Goal: Information Seeking & Learning: Learn about a topic

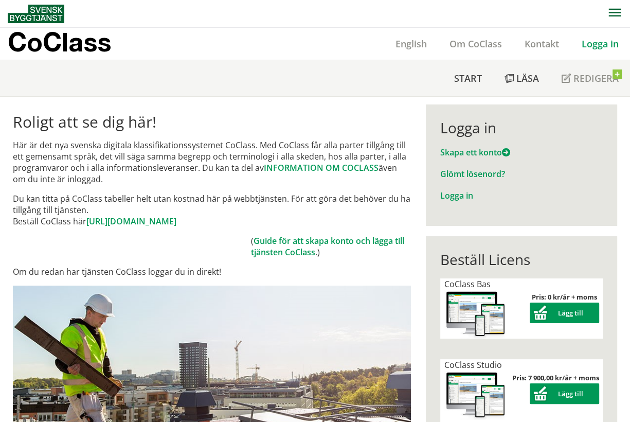
click at [333, 196] on p "Du kan titta på CoClass tabeller helt utan kostnad här på webbtjänsten. För att…" at bounding box center [212, 210] width 398 height 34
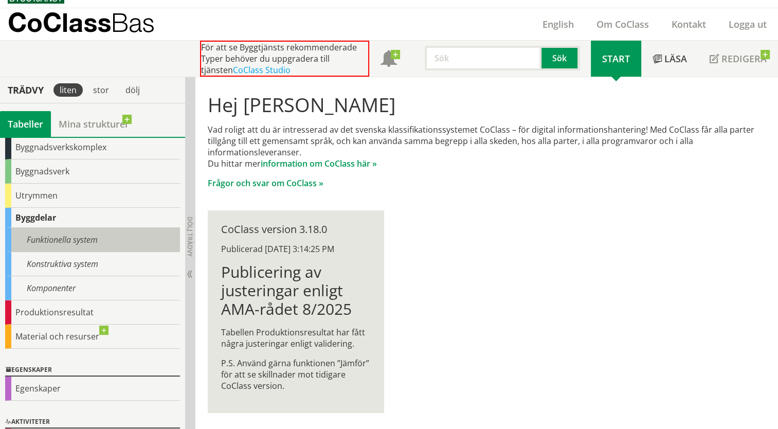
scroll to position [53, 0]
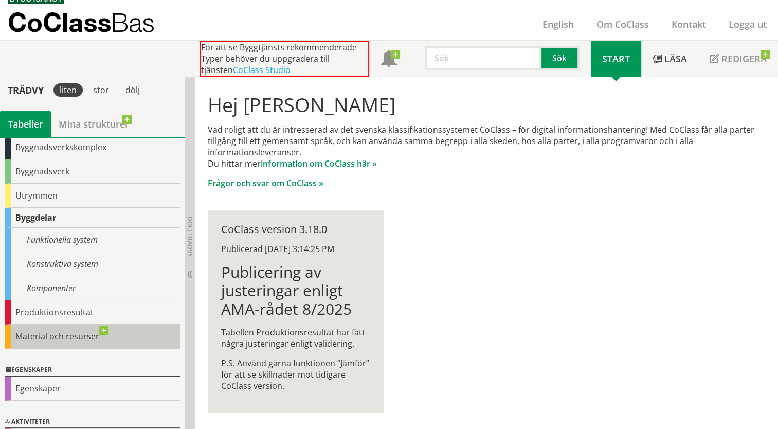
click at [62, 329] on div "Material och resurser" at bounding box center [92, 336] width 175 height 24
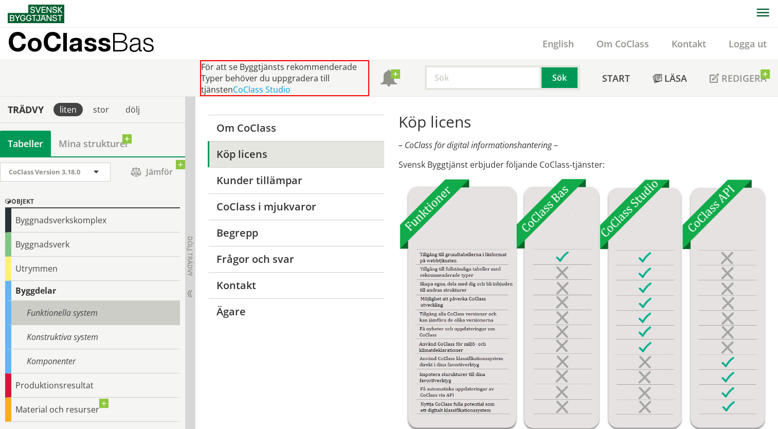
click at [59, 312] on div "Funktionella system" at bounding box center [92, 313] width 175 height 24
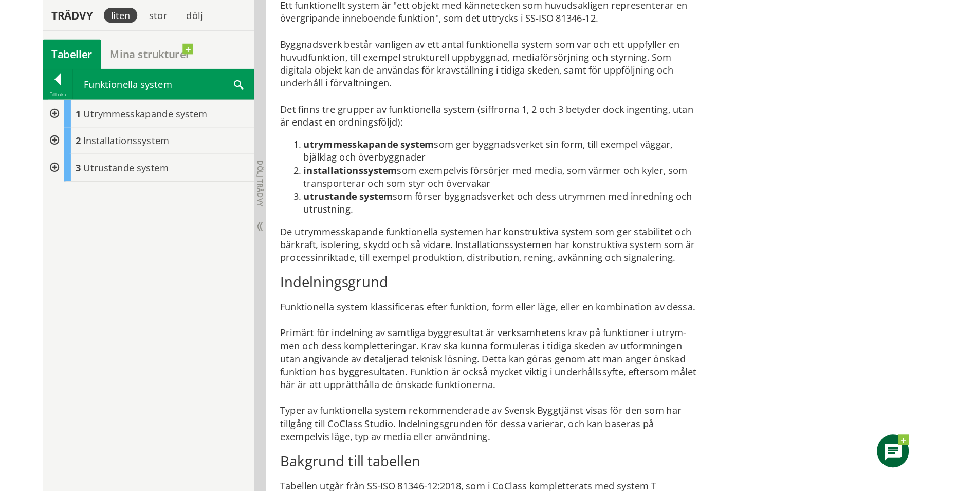
scroll to position [361, 0]
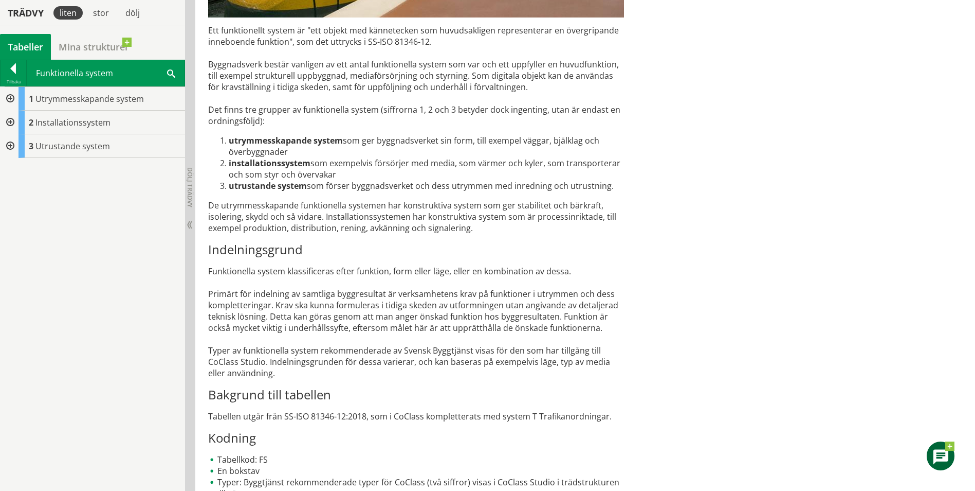
click at [605, 278] on div "Ett funktionellt system är "ett objekt med kännetecken som huvudsakligen repres…" at bounding box center [416, 262] width 416 height 474
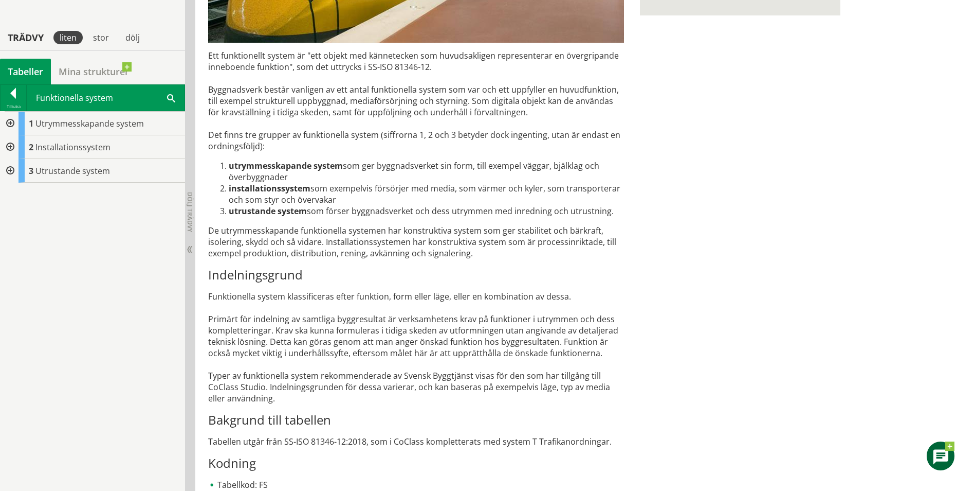
scroll to position [1, 0]
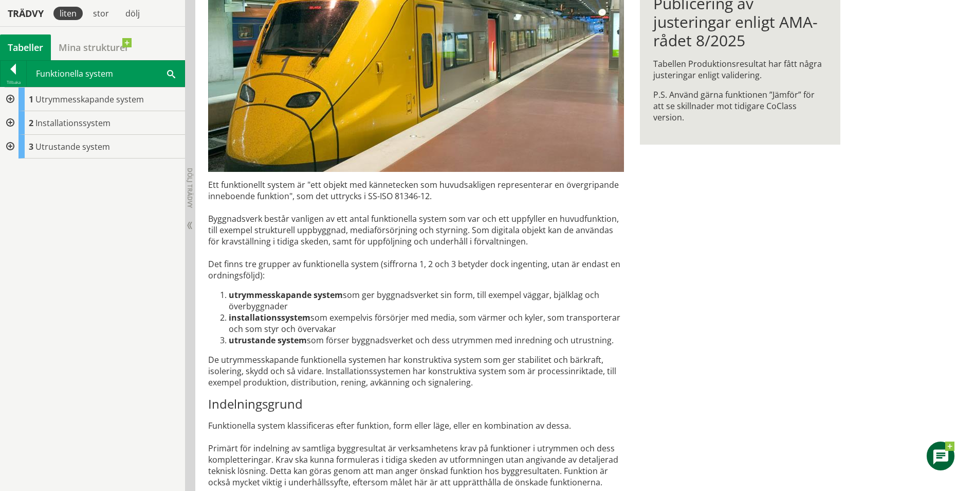
scroll to position [258, 0]
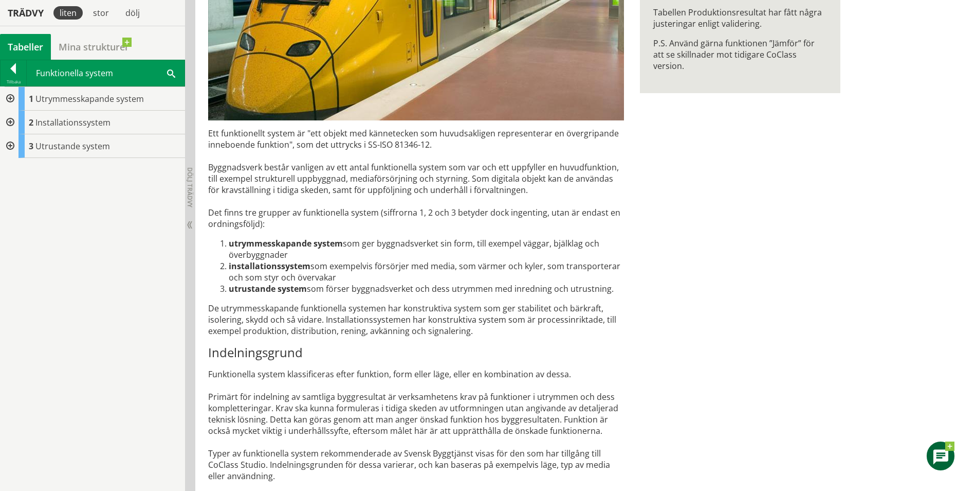
click at [358, 351] on h3 "Indelningsgrund" at bounding box center [416, 352] width 416 height 15
click at [95, 92] on div "1 Utrymmesskapande system" at bounding box center [102, 99] width 167 height 24
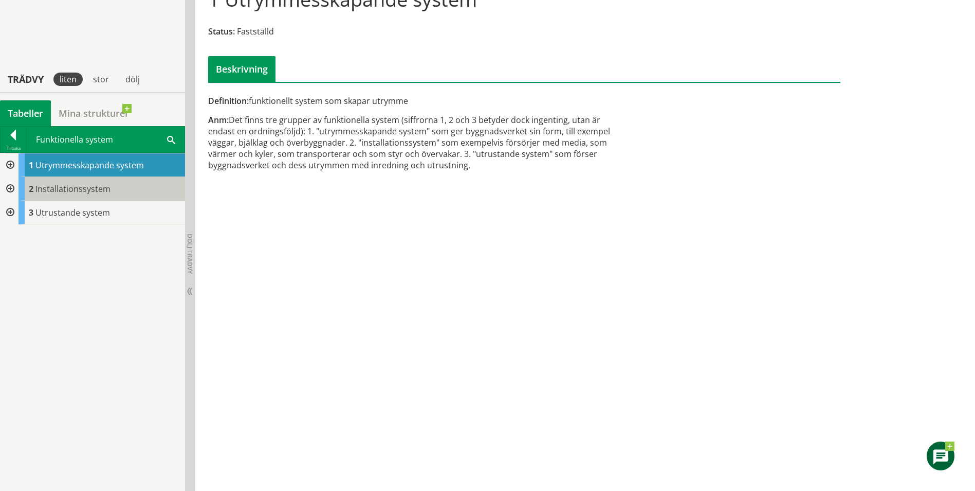
scroll to position [104, 0]
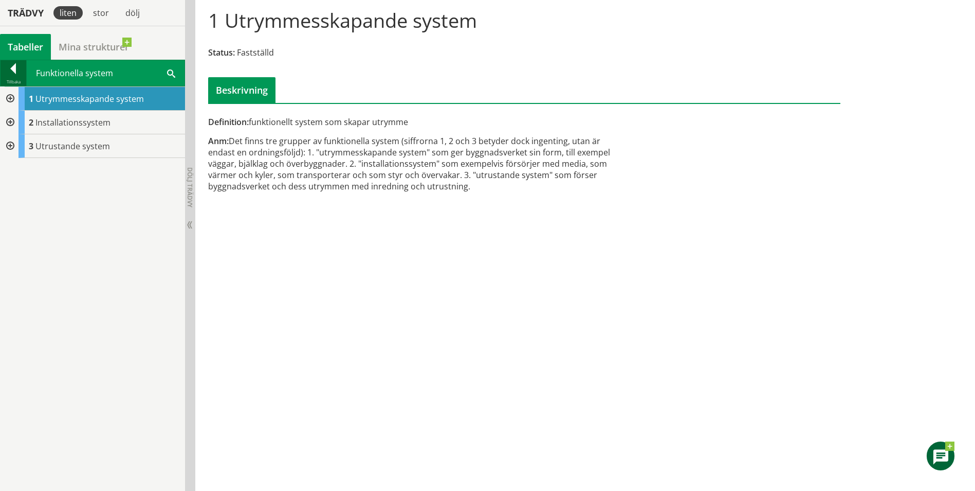
click at [10, 71] on div at bounding box center [14, 70] width 26 height 14
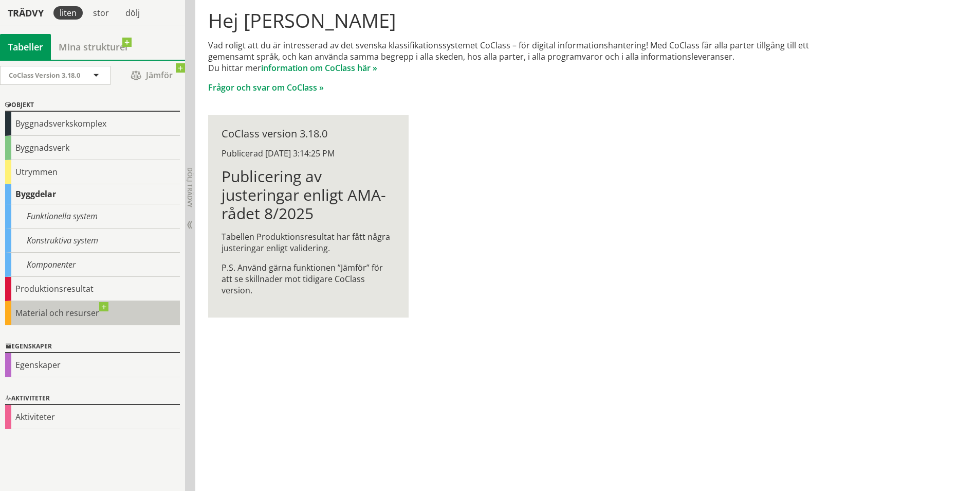
click at [96, 306] on div "Material och resurser" at bounding box center [92, 313] width 175 height 24
click at [122, 315] on div "Material och resurser" at bounding box center [92, 313] width 175 height 24
click at [96, 288] on div "Produktionsresultat" at bounding box center [92, 289] width 175 height 24
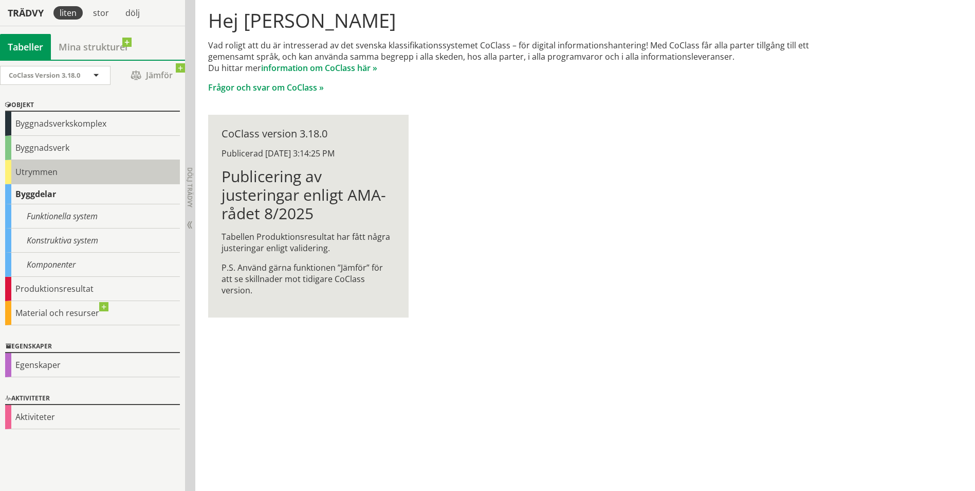
click at [66, 178] on div "Utrymmen" at bounding box center [92, 172] width 175 height 24
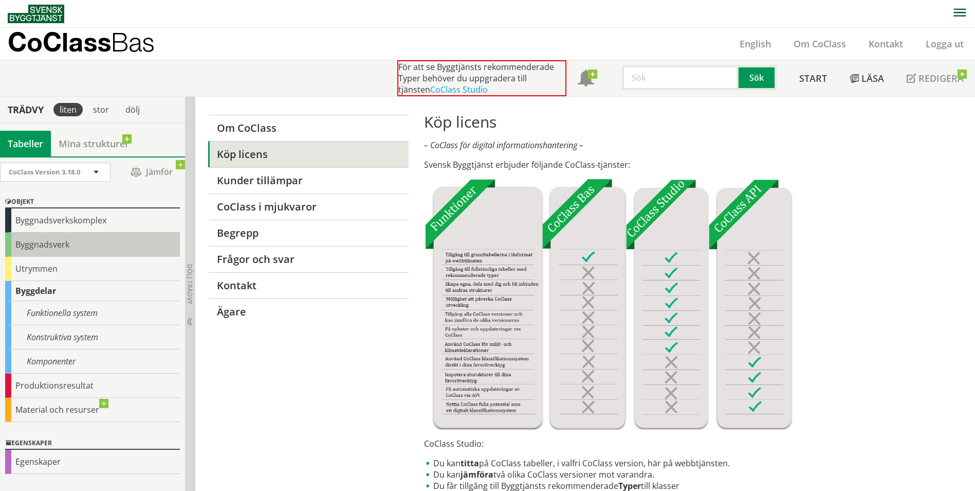
click at [96, 241] on div "Byggnadsverk" at bounding box center [92, 244] width 175 height 24
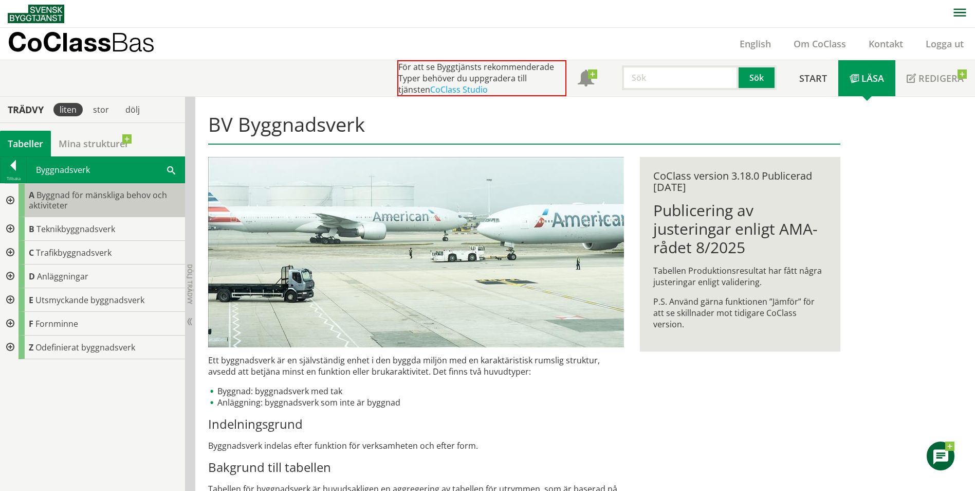
click at [74, 197] on span "Byggnad för mänskliga behov och aktiviteter" at bounding box center [98, 200] width 138 height 22
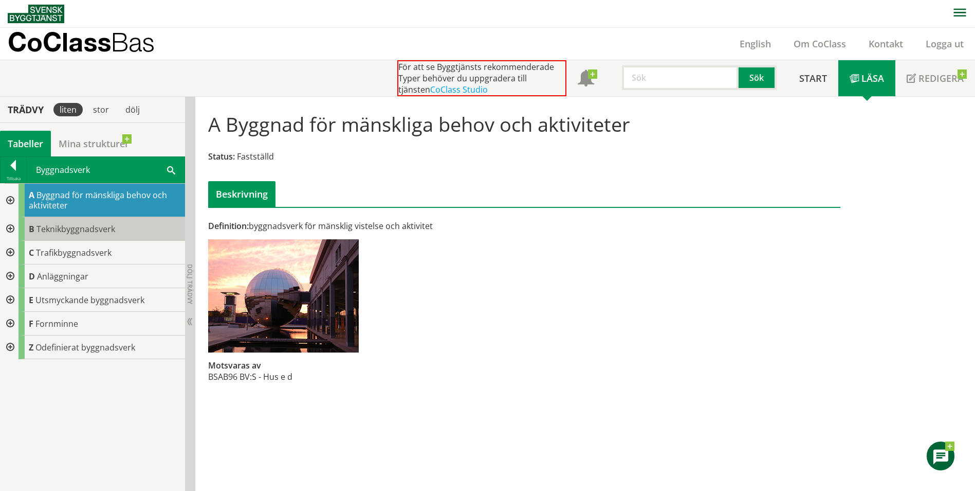
click at [65, 227] on span "Teknikbyggnadsverk" at bounding box center [76, 228] width 79 height 11
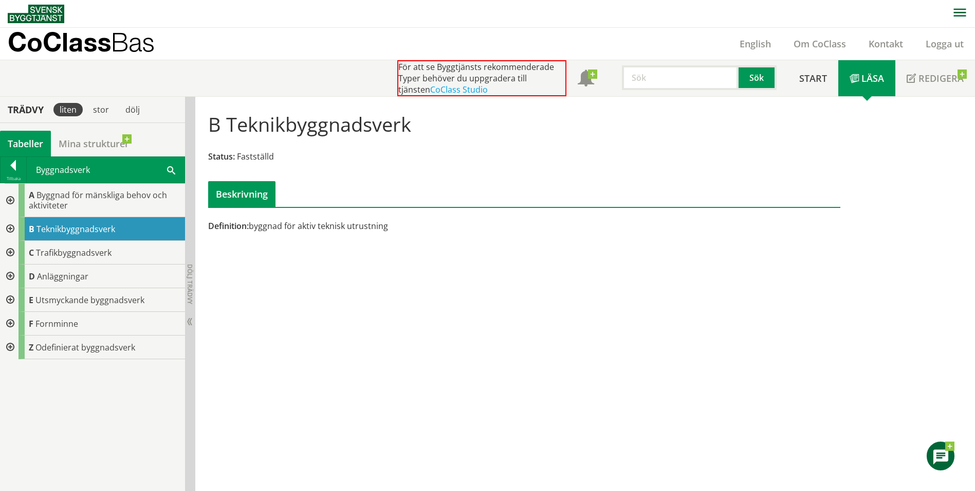
scroll to position [1, 0]
click at [91, 239] on div "B Teknikbyggnadsverk" at bounding box center [102, 228] width 167 height 24
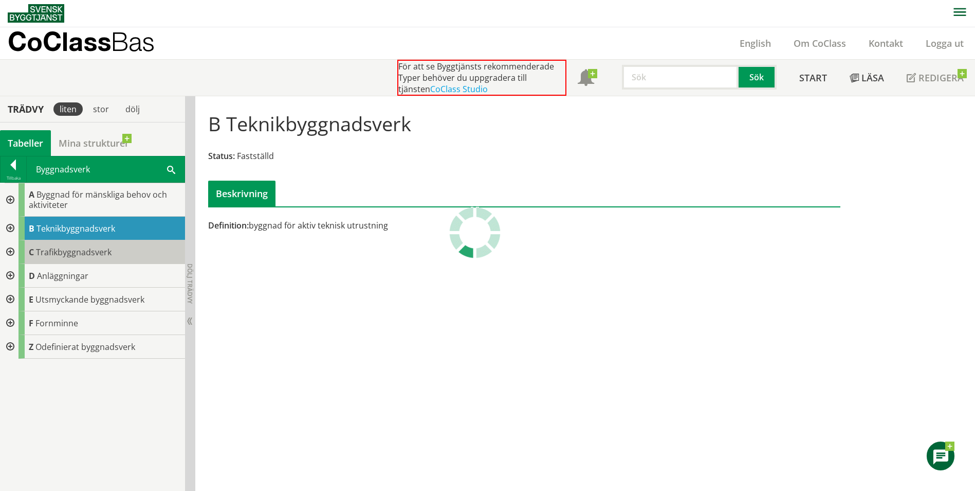
click at [91, 251] on span "Trafikbyggnadsverk" at bounding box center [74, 251] width 76 height 11
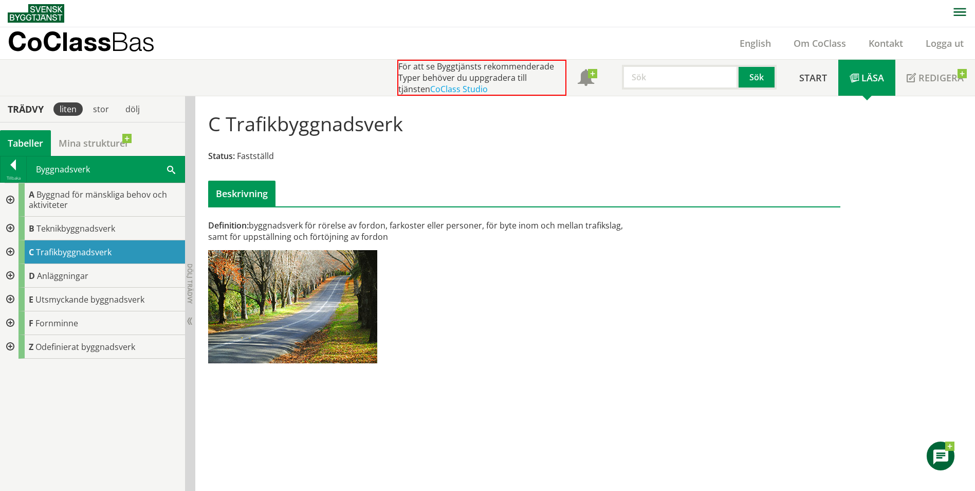
click at [861, 282] on div "C Trafikbyggnadsverk Status: Fastställd Beskrivning Definition: byggnadsverk fö…" at bounding box center [585, 293] width 780 height 394
drag, startPoint x: 265, startPoint y: 121, endPoint x: 277, endPoint y: 127, distance: 13.8
click at [277, 127] on h1 "C Trafikbyggnadsverk" at bounding box center [305, 123] width 195 height 23
drag, startPoint x: 264, startPoint y: 136, endPoint x: 259, endPoint y: 123, distance: 13.6
click at [261, 128] on h1 "C Trafikbyggnadsverk" at bounding box center [305, 123] width 195 height 23
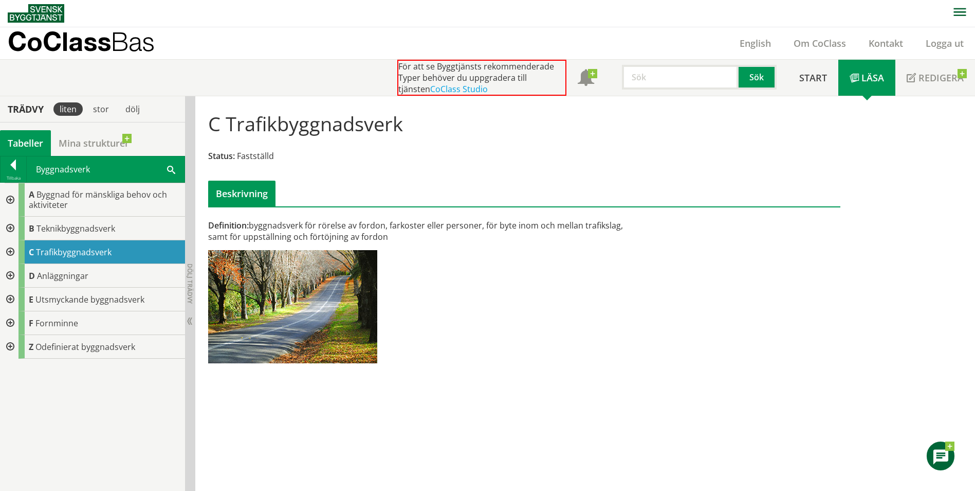
drag, startPoint x: 259, startPoint y: 123, endPoint x: 266, endPoint y: 125, distance: 7.5
click at [266, 125] on h1 "C Trafikbyggnadsverk" at bounding box center [305, 123] width 195 height 23
drag, startPoint x: 281, startPoint y: 224, endPoint x: 376, endPoint y: 227, distance: 95.7
click at [376, 227] on div "Definition: byggnadsverk för rörelse av fordon, farkoster eller personer, för b…" at bounding box center [416, 231] width 416 height 23
drag, startPoint x: 612, startPoint y: 220, endPoint x: 603, endPoint y: 233, distance: 16.0
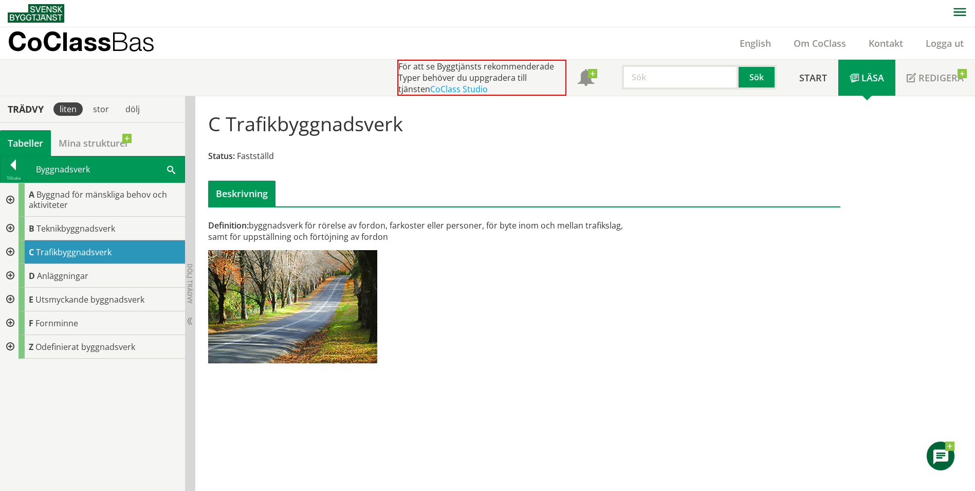
click at [603, 233] on div "Definition: byggnadsverk för rörelse av fordon, farkoster eller personer, för b…" at bounding box center [416, 231] width 416 height 23
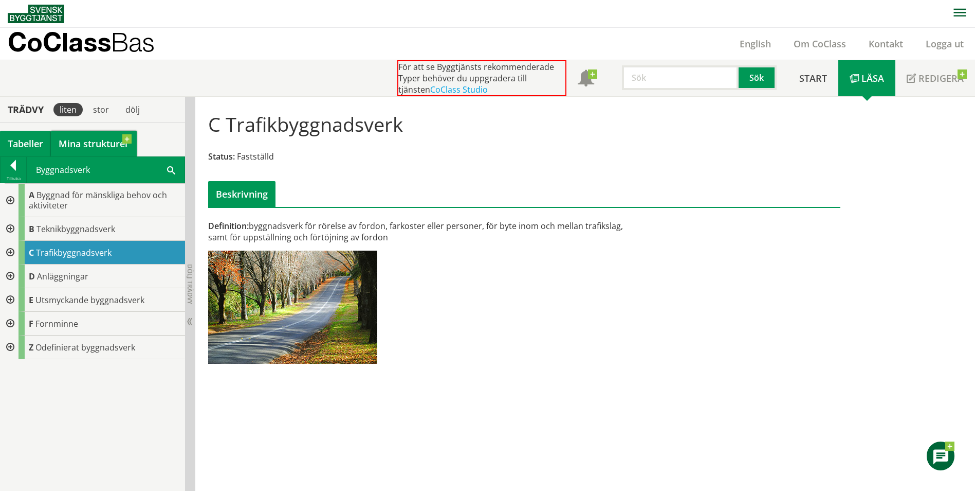
click at [94, 138] on link "Mina strukturer" at bounding box center [94, 144] width 86 height 26
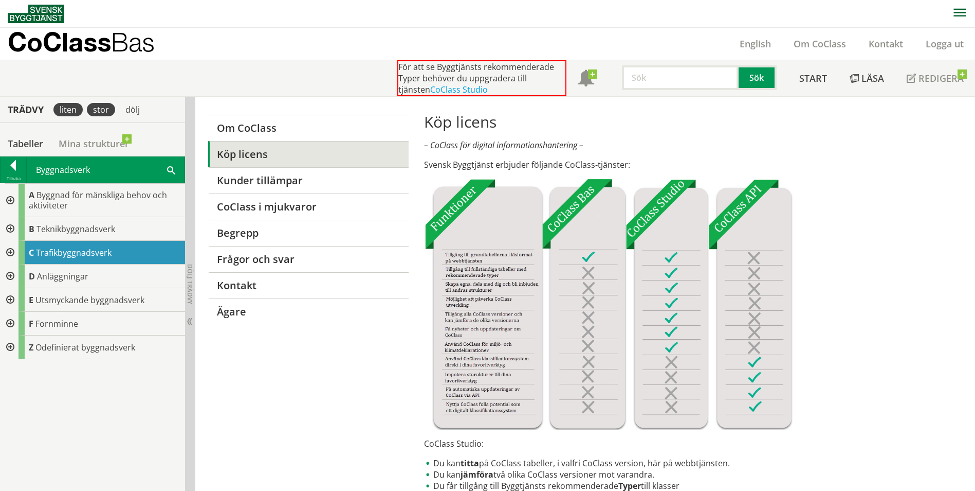
click at [105, 109] on div "stor" at bounding box center [101, 109] width 28 height 13
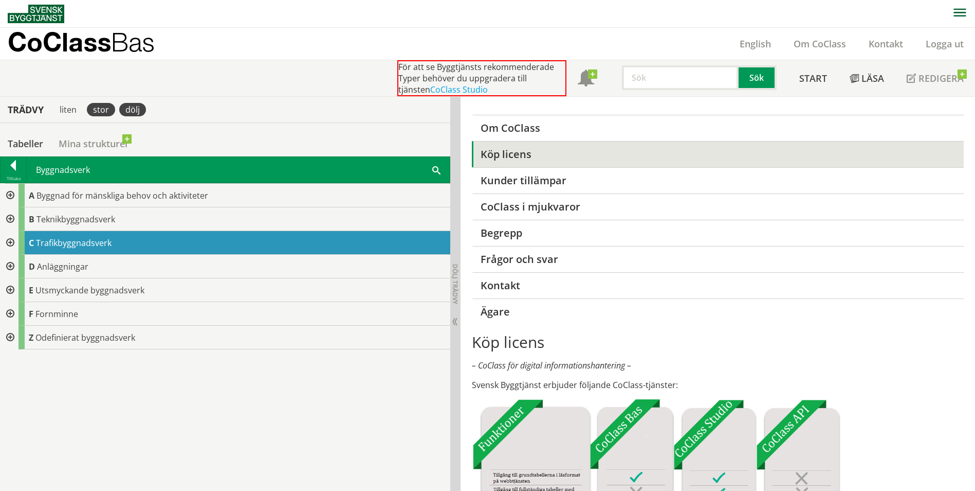
click at [141, 109] on div "dölj" at bounding box center [132, 109] width 27 height 13
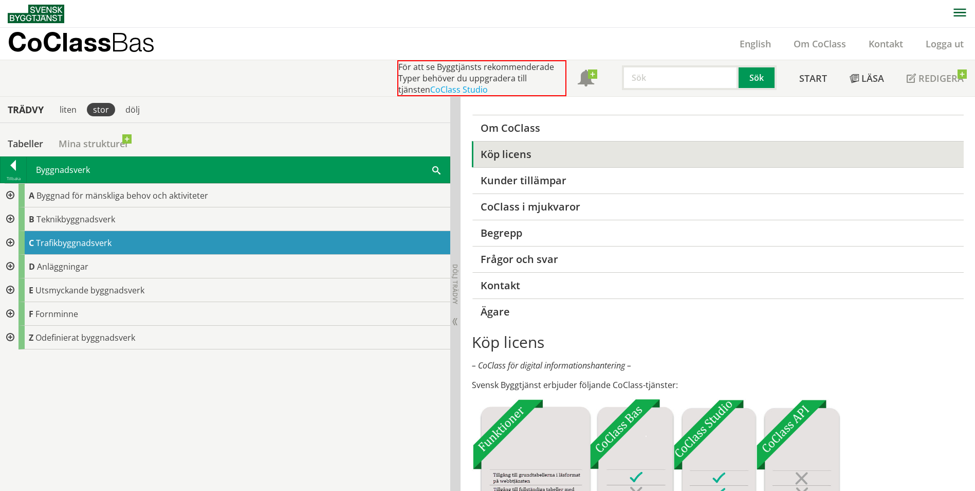
click at [95, 108] on div "stor" at bounding box center [101, 109] width 28 height 13
click at [68, 113] on div "liten" at bounding box center [67, 109] width 29 height 13
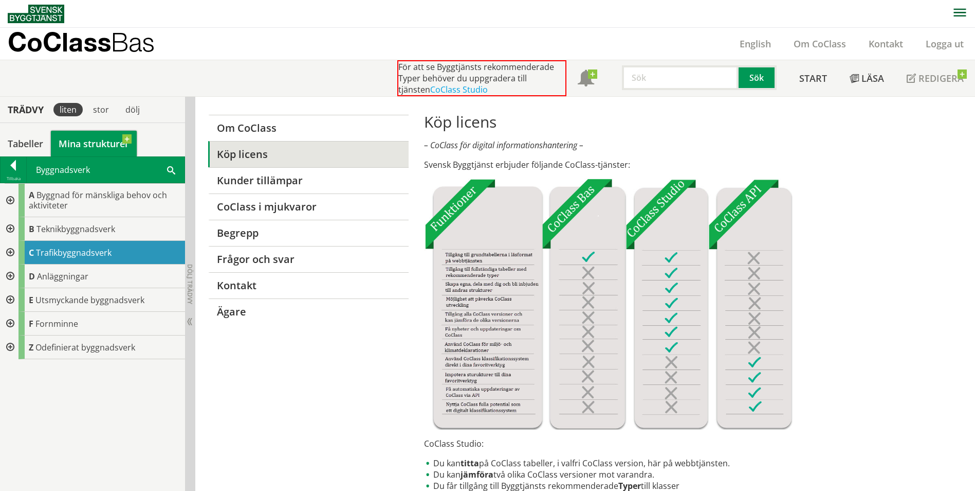
click at [71, 147] on link "Mina strukturer" at bounding box center [94, 144] width 86 height 26
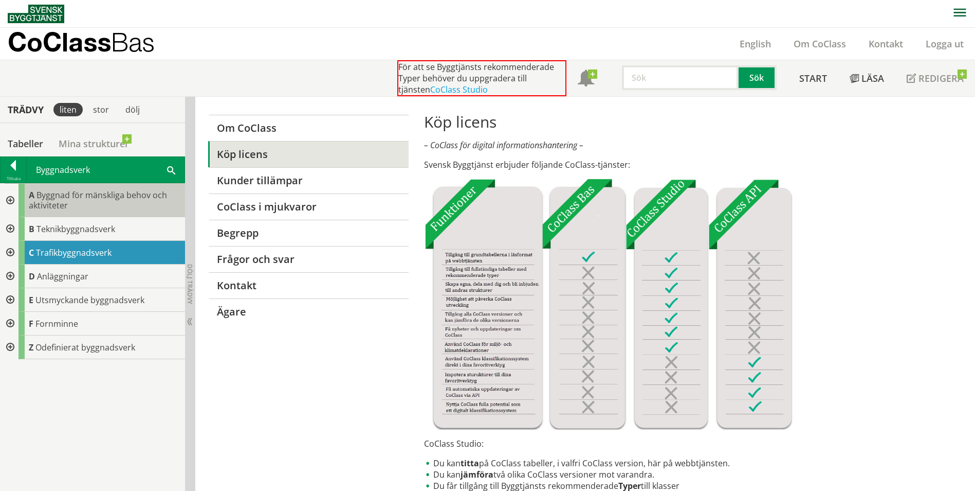
click at [93, 190] on span "Byggnad för mänskliga behov och aktiviteter" at bounding box center [98, 200] width 138 height 22
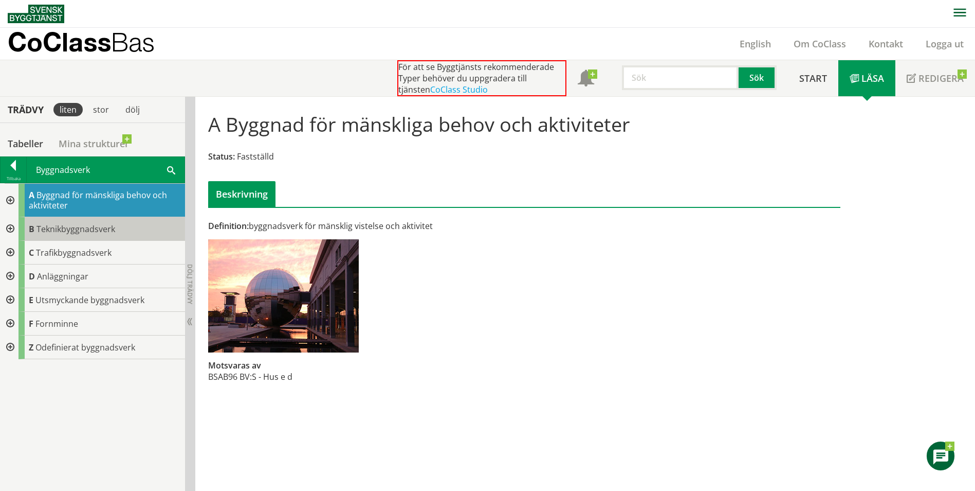
click at [85, 228] on span "Teknikbyggnadsverk" at bounding box center [76, 228] width 79 height 11
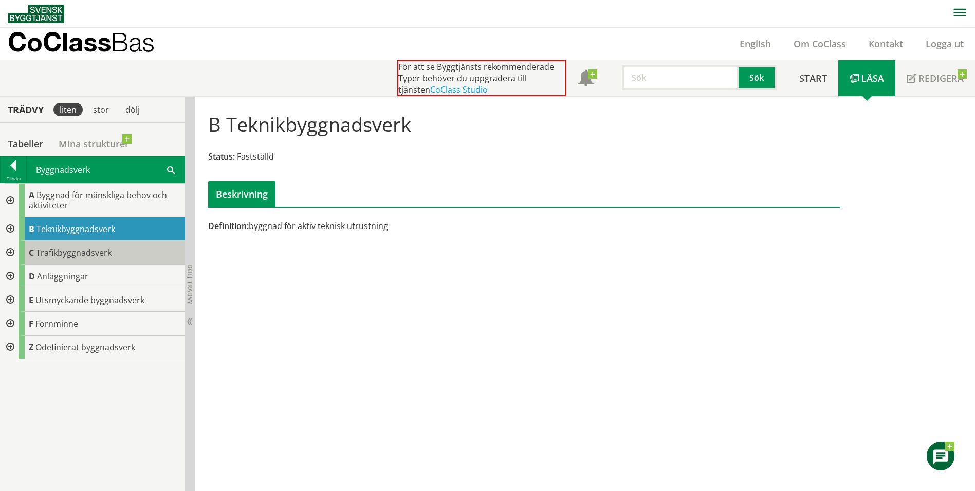
click at [95, 242] on div "C Trafikbyggnadsverk" at bounding box center [102, 253] width 167 height 24
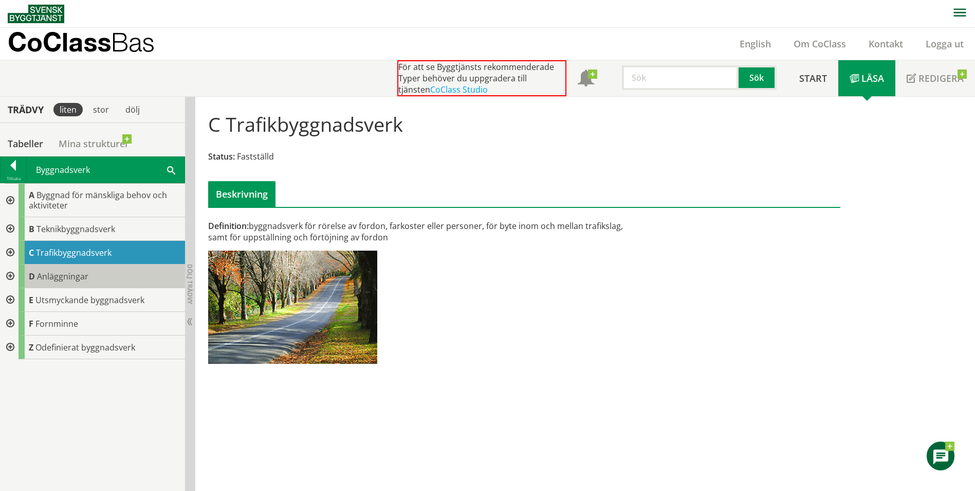
click at [82, 279] on span "Anläggningar" at bounding box center [62, 275] width 51 height 11
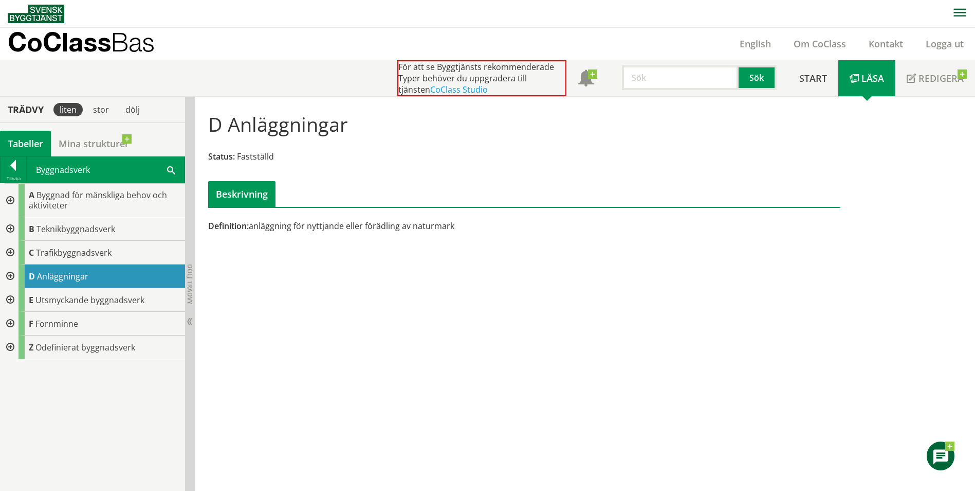
click at [33, 146] on div "Tabeller" at bounding box center [25, 144] width 51 height 26
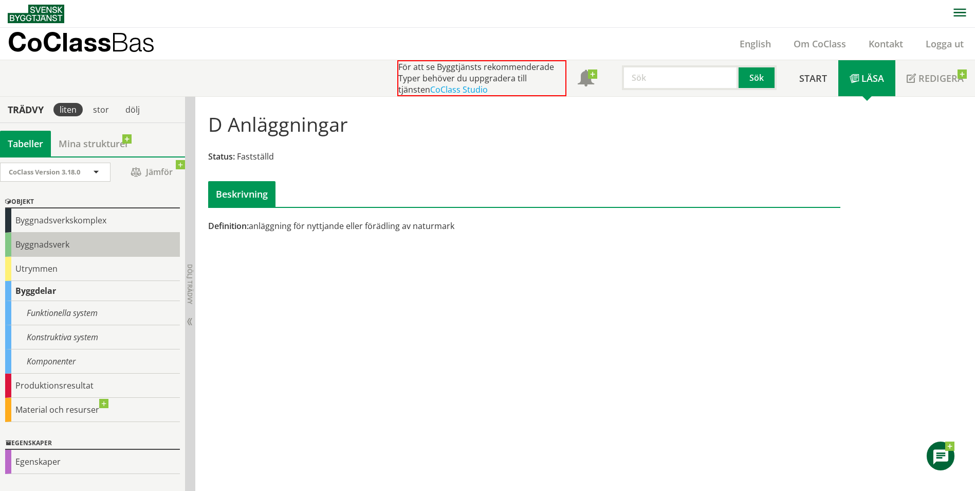
click at [65, 246] on div "Byggnadsverk" at bounding box center [92, 244] width 175 height 24
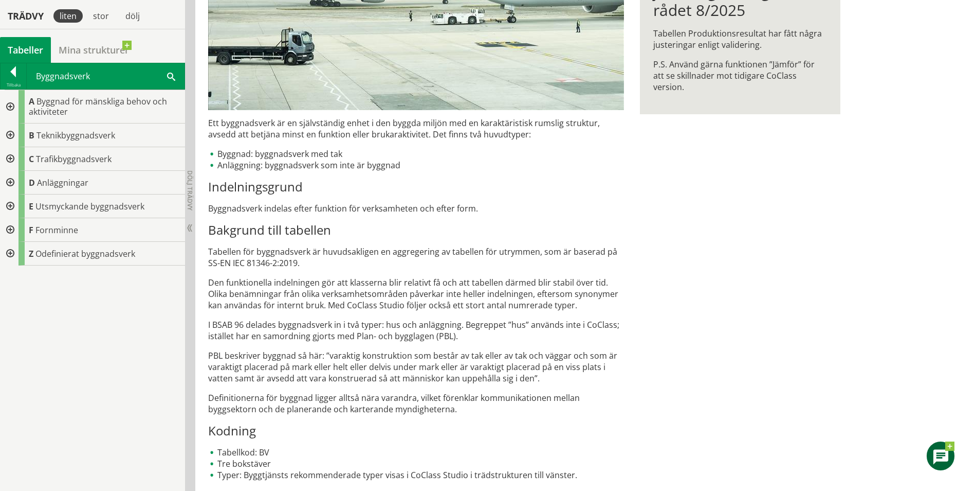
scroll to position [240, 0]
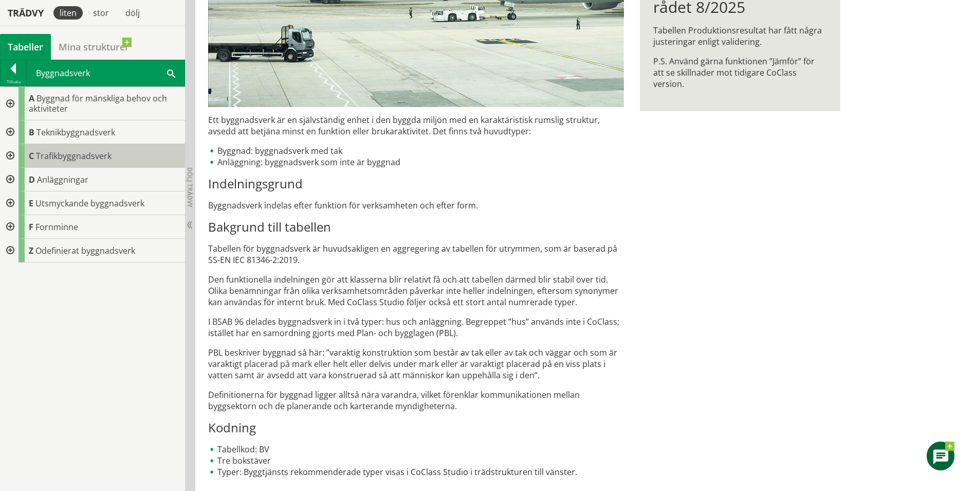
click at [71, 165] on div "C Trafikbyggnadsverk" at bounding box center [102, 156] width 167 height 24
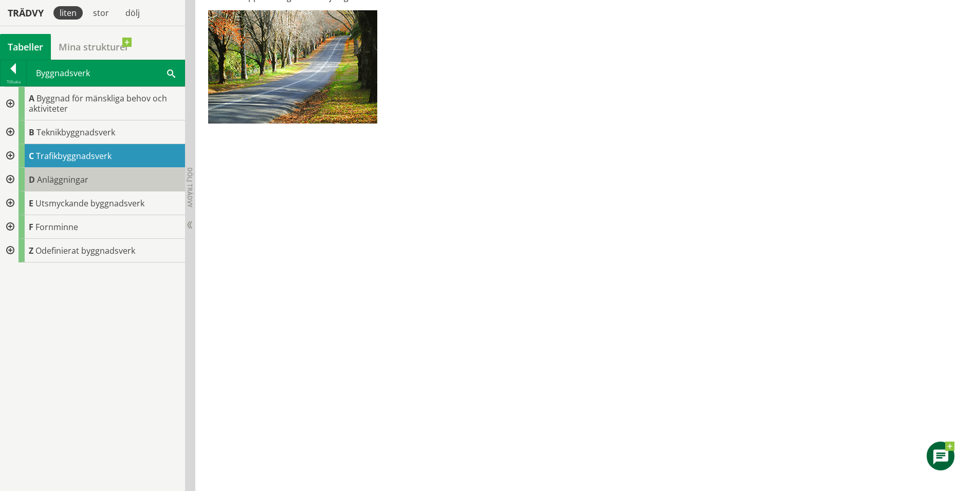
click at [97, 185] on div "D Anläggningar" at bounding box center [102, 180] width 167 height 24
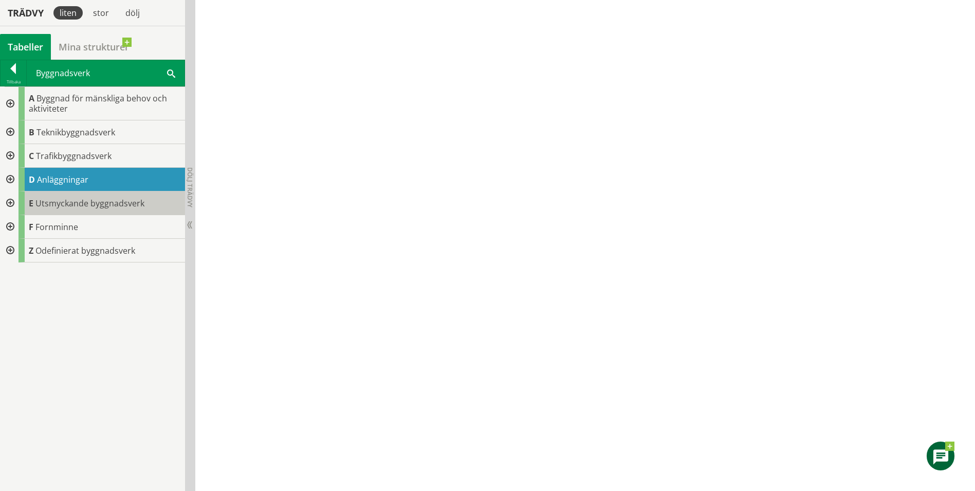
click at [93, 198] on span "Utsmyckande byggnadsverk" at bounding box center [89, 202] width 109 height 11
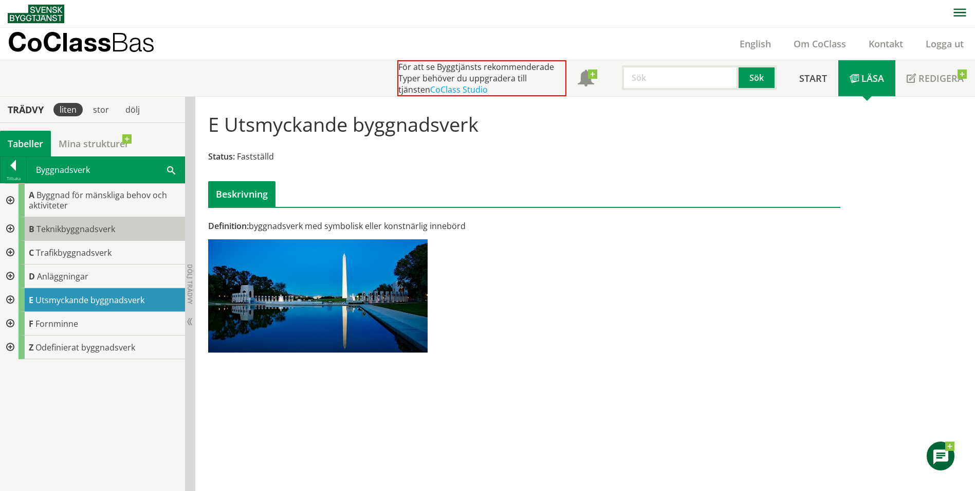
click at [86, 226] on span "Teknikbyggnadsverk" at bounding box center [76, 228] width 79 height 11
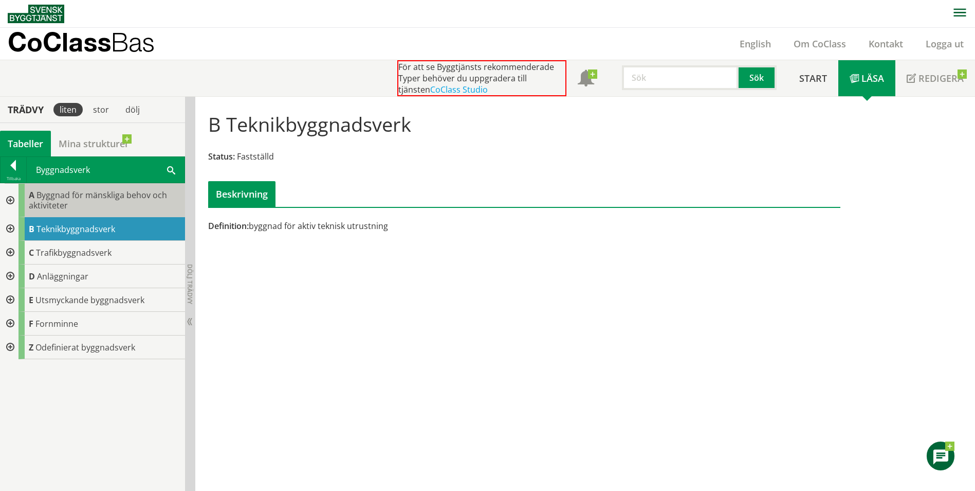
click at [89, 207] on div "A Byggnad för mänskliga behov och aktiviteter" at bounding box center [102, 200] width 167 height 33
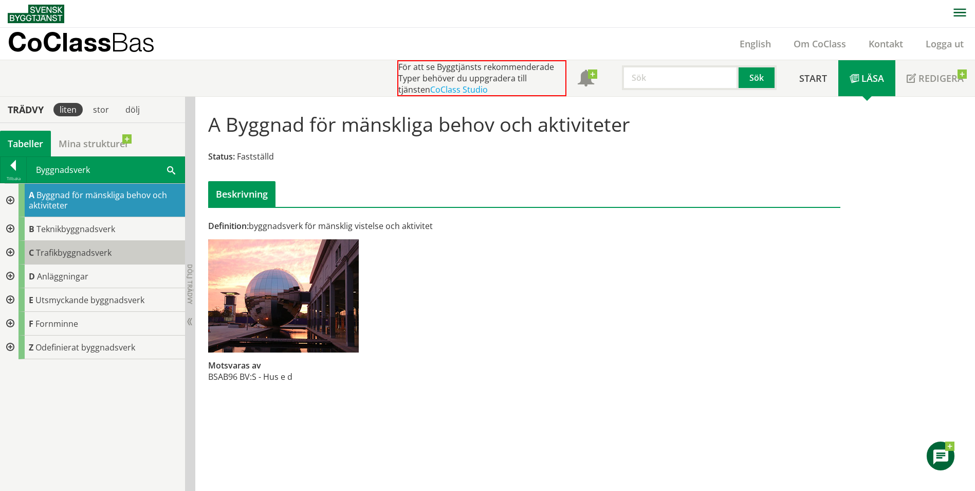
click at [96, 255] on span "Trafikbyggnadsverk" at bounding box center [74, 252] width 76 height 11
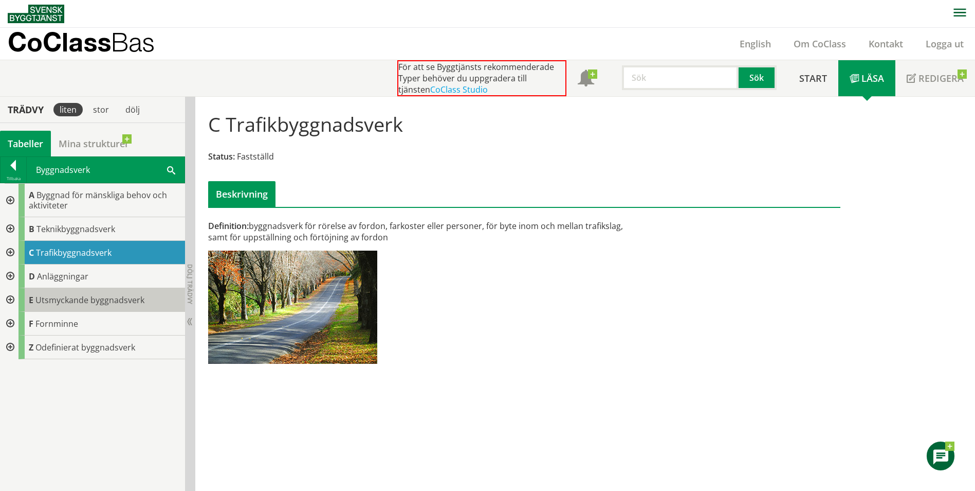
click at [98, 305] on div "E Utsmyckande byggnadsverk" at bounding box center [102, 300] width 167 height 24
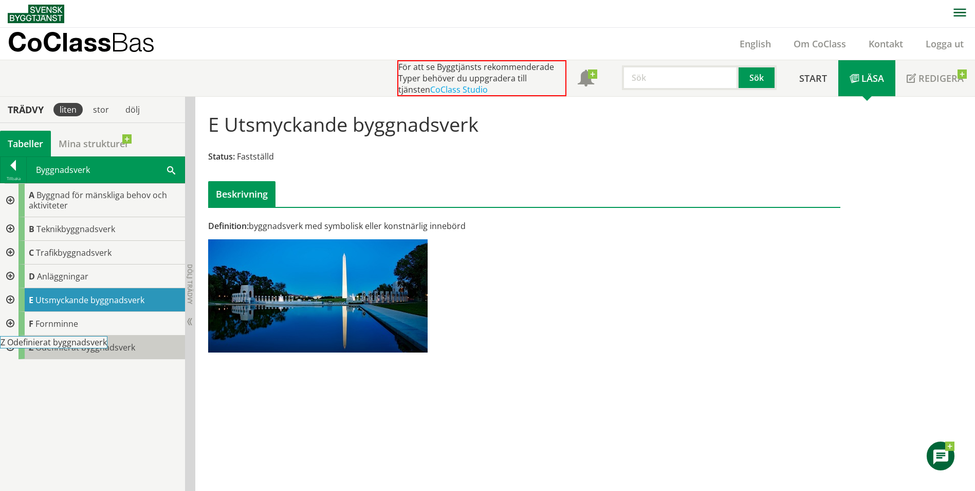
click at [99, 345] on body "AMA AMA Beskrivningsverktyg AMA Funktion BSAB Bygginfo Byggjura Byggkatalogen B…" at bounding box center [487, 245] width 975 height 491
click at [11, 162] on div at bounding box center [14, 167] width 26 height 14
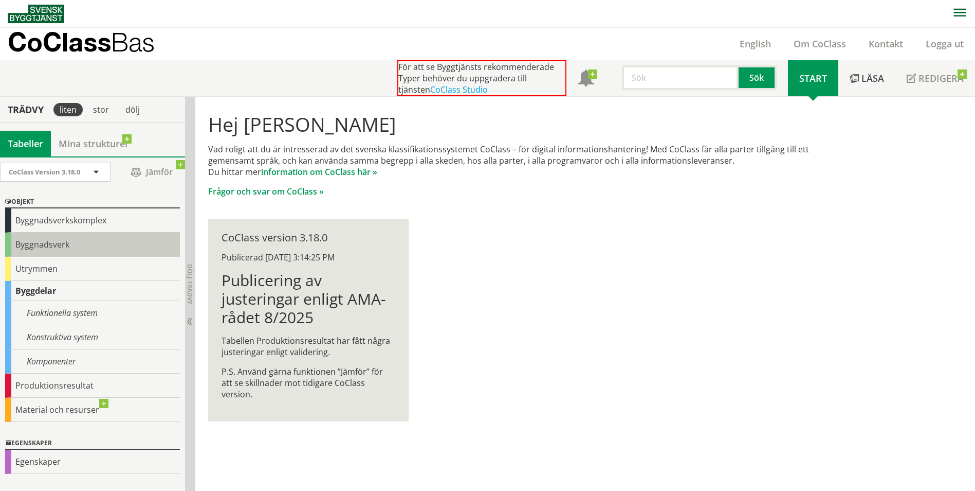
click at [100, 251] on div "Byggnadsverk" at bounding box center [92, 244] width 175 height 24
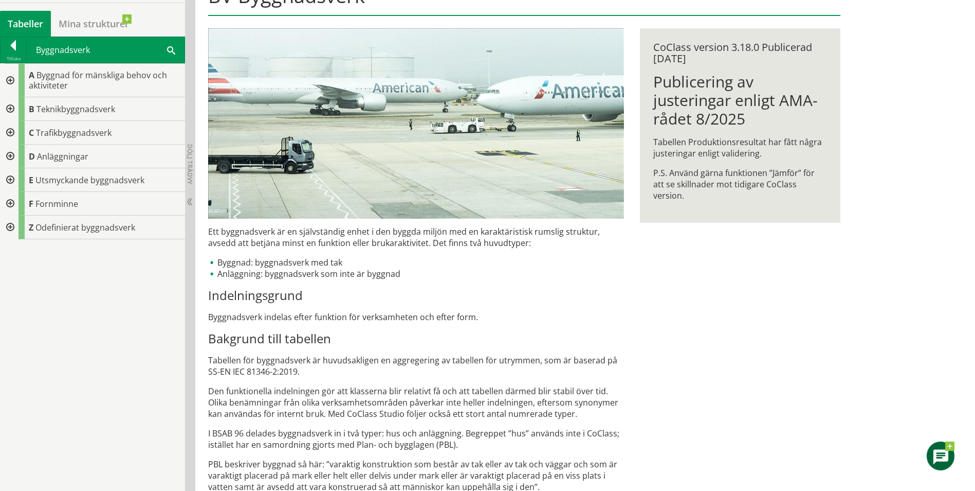
scroll to position [103, 0]
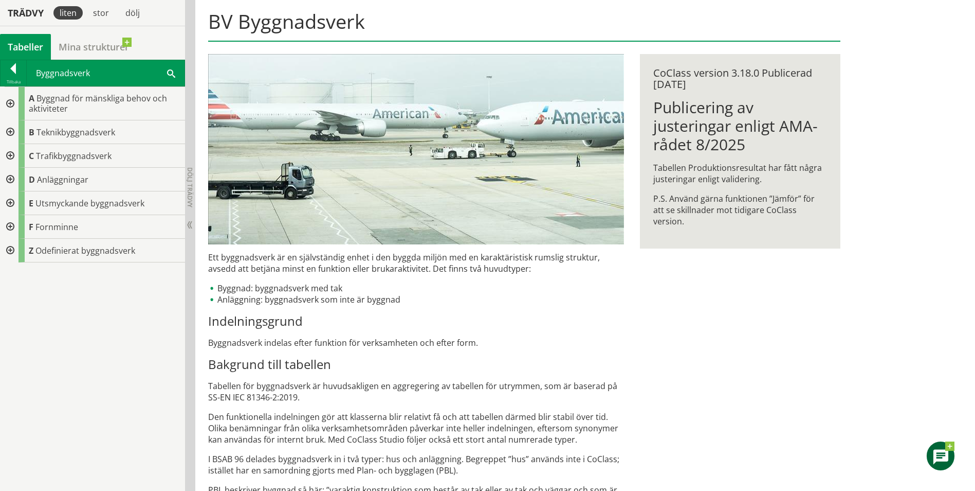
click at [254, 301] on li "Anläggning: byggnadsverk som inte är byggnad" at bounding box center [416, 299] width 416 height 11
click at [321, 322] on h3 "Indelningsgrund" at bounding box center [416, 320] width 416 height 15
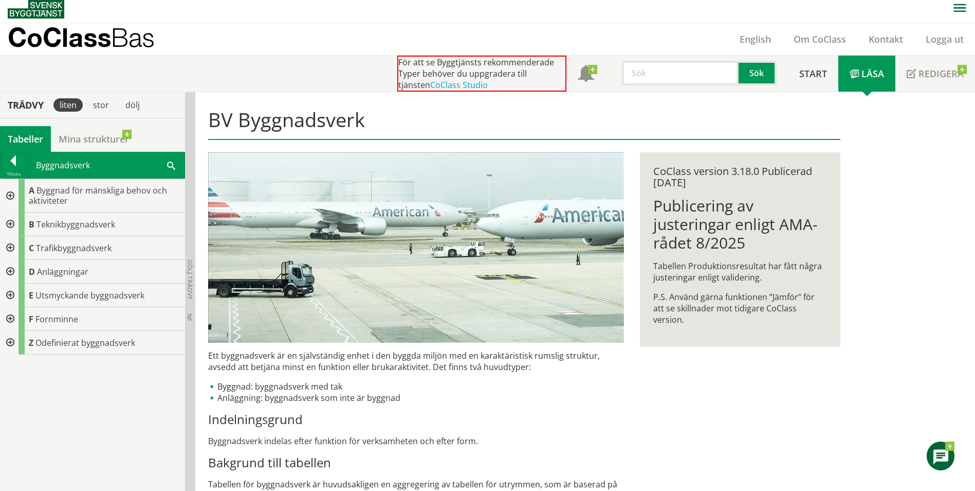
scroll to position [0, 0]
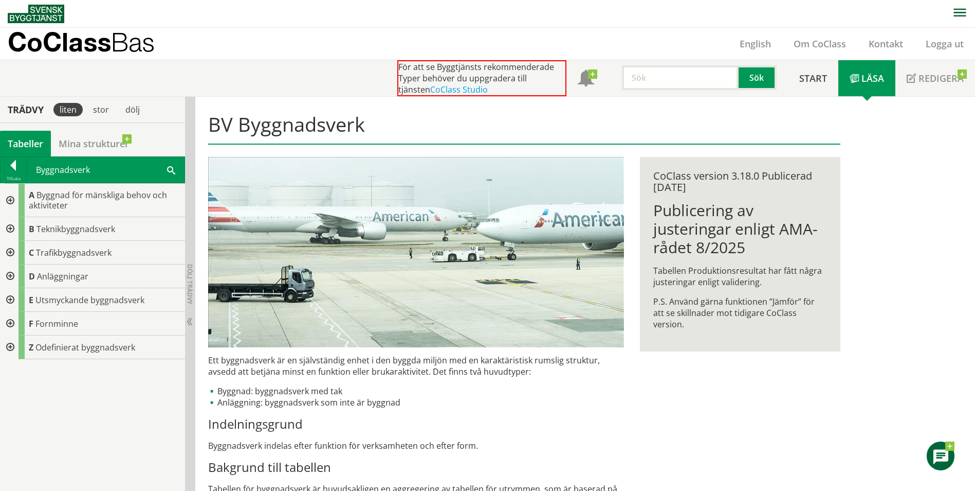
drag, startPoint x: 321, startPoint y: 364, endPoint x: 376, endPoint y: 391, distance: 61.4
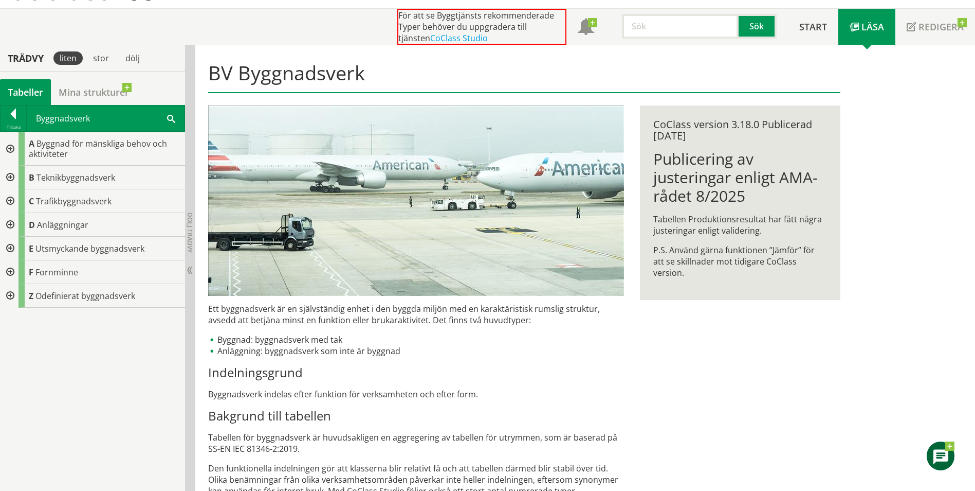
drag, startPoint x: 331, startPoint y: 308, endPoint x: 342, endPoint y: 310, distance: 11.4
click at [342, 310] on div "Ett byggnadsverk är en självständig enhet i den byggda miljön med en karaktäris…" at bounding box center [416, 484] width 416 height 363
click at [319, 437] on p "Tabellen för byggnadsverk är huvudsakligen en aggregering av tabellen för utrym…" at bounding box center [416, 442] width 416 height 23
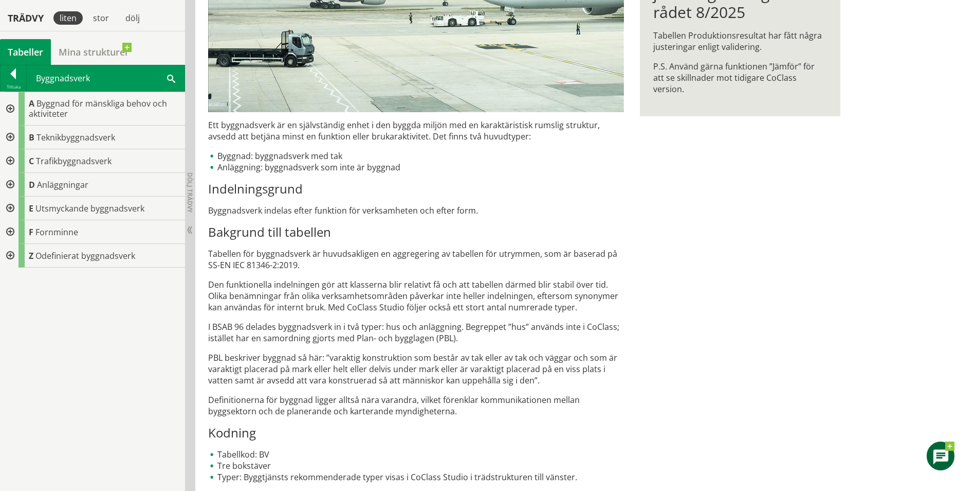
scroll to position [240, 0]
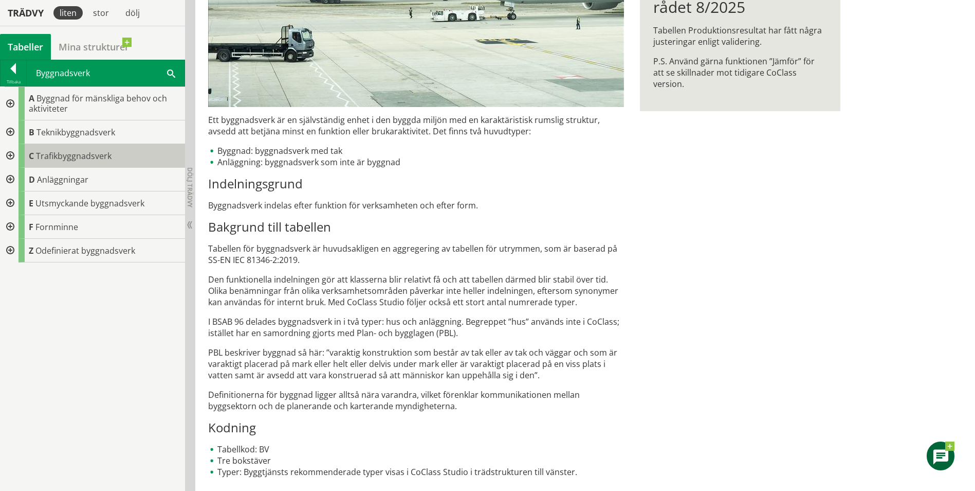
click at [77, 154] on span "Trafikbyggnadsverk" at bounding box center [74, 155] width 76 height 11
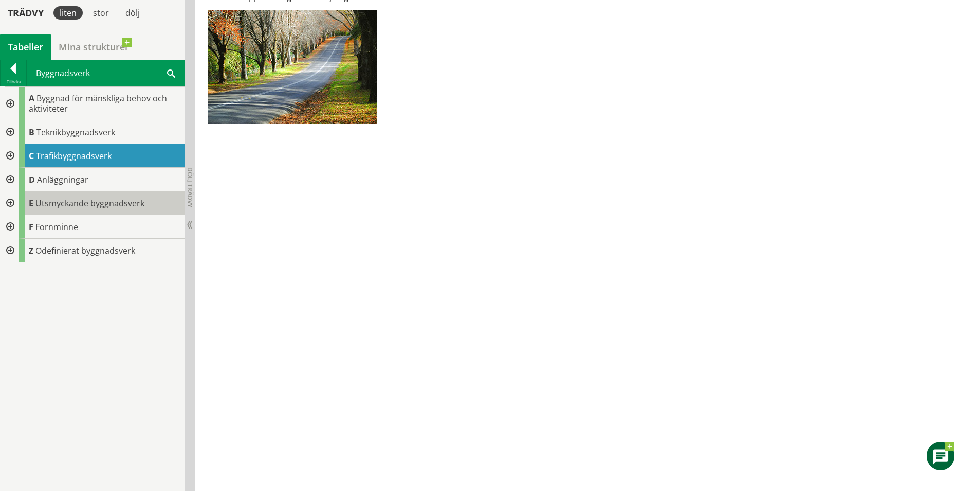
click at [136, 212] on div "E Utsmyckande byggnadsverk" at bounding box center [102, 203] width 167 height 24
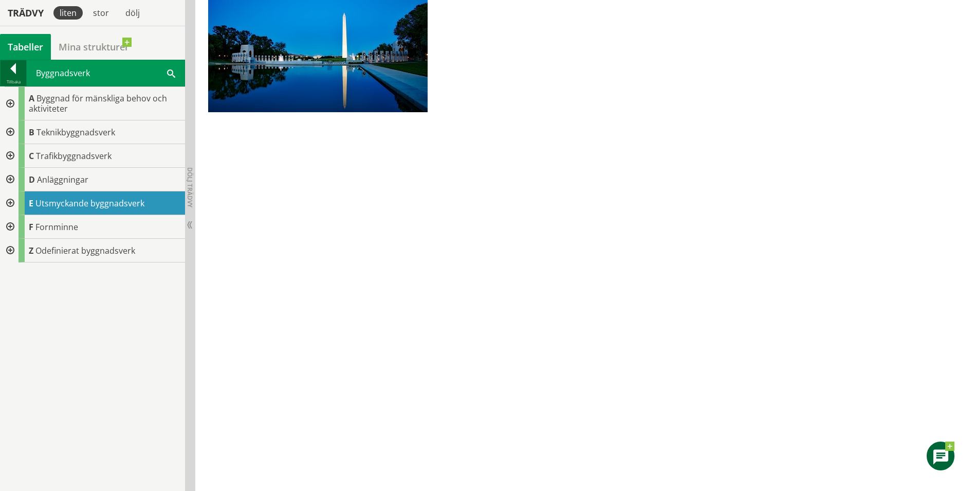
click at [8, 65] on div at bounding box center [14, 70] width 26 height 14
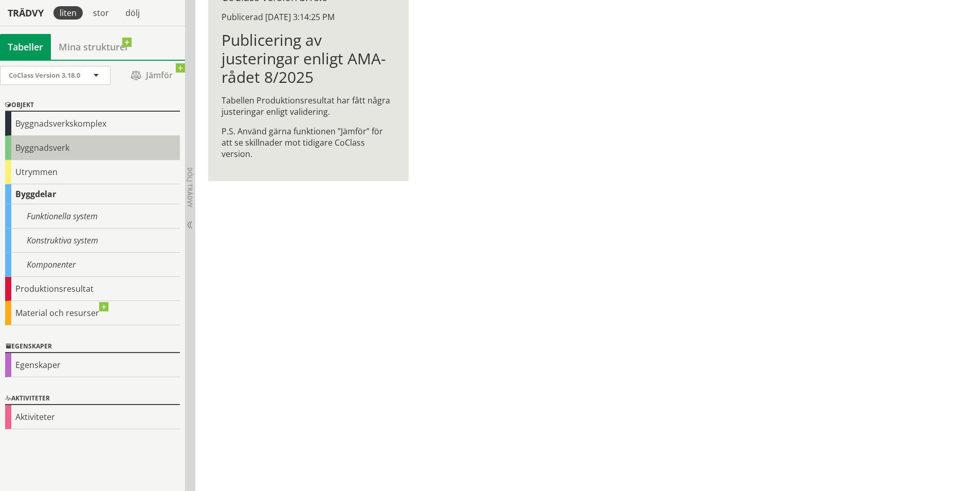
click at [83, 153] on div "Byggnadsverk" at bounding box center [92, 148] width 175 height 24
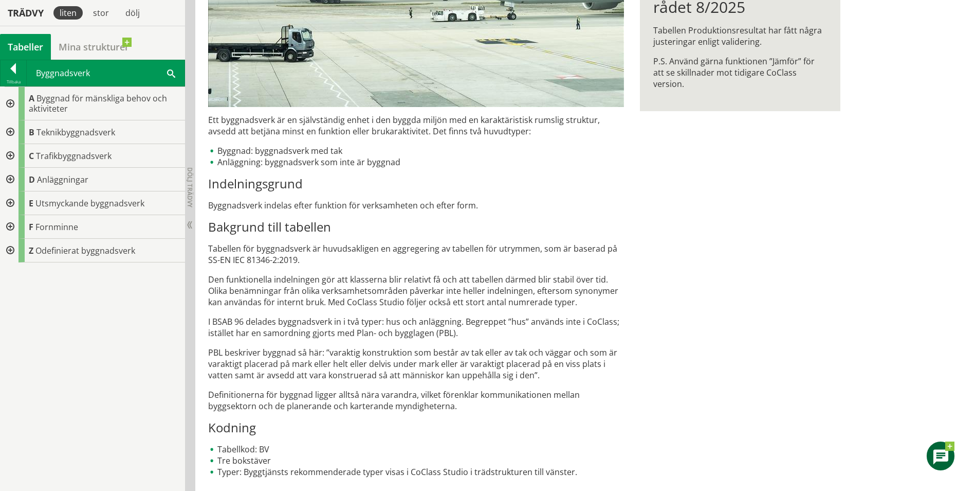
click at [356, 399] on p "Definitionerna för byggnad ligger alltså nära varandra, vilket förenklar kommun…" at bounding box center [416, 400] width 416 height 23
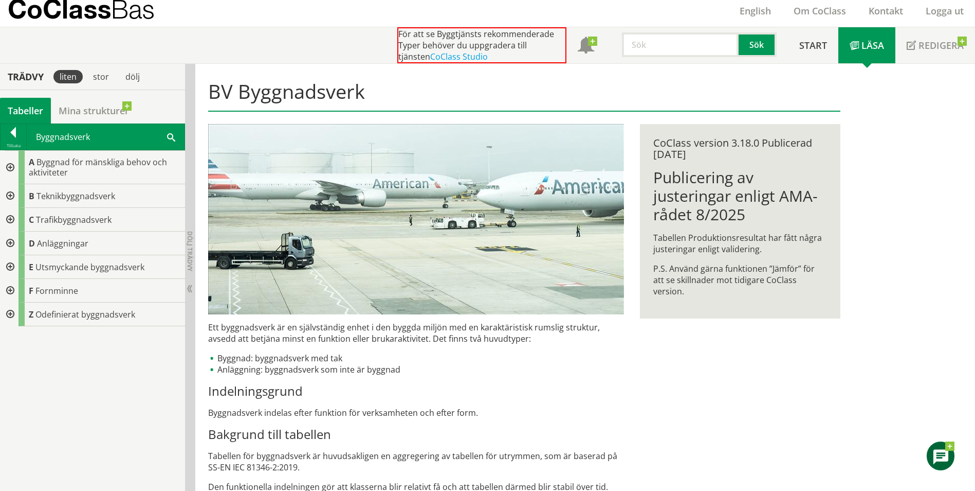
scroll to position [51, 0]
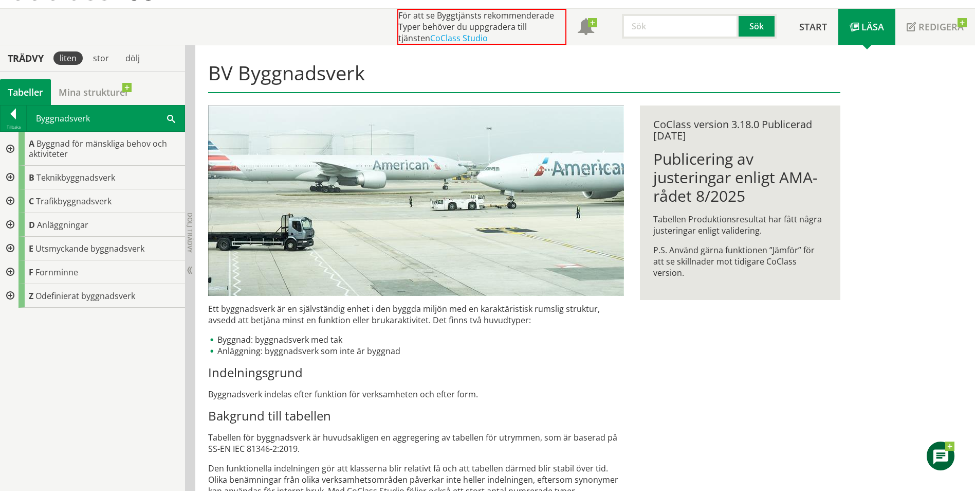
click at [20, 100] on div "Tabeller" at bounding box center [25, 92] width 51 height 26
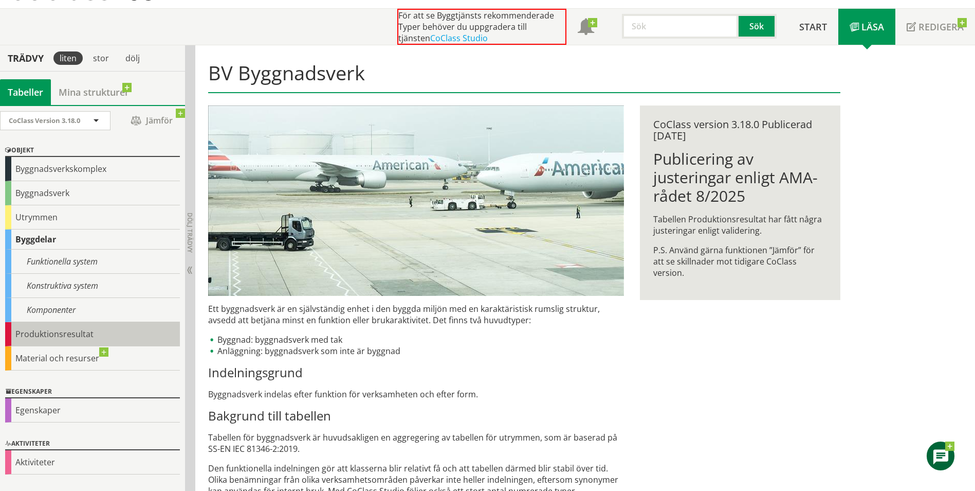
click at [102, 341] on div "Produktionsresultat" at bounding box center [92, 334] width 175 height 24
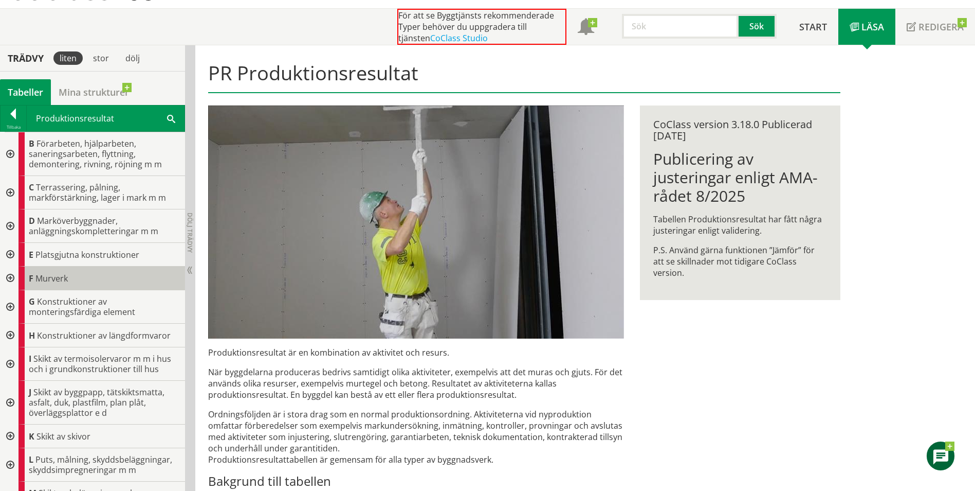
click at [94, 275] on div "F Murverk" at bounding box center [102, 278] width 167 height 24
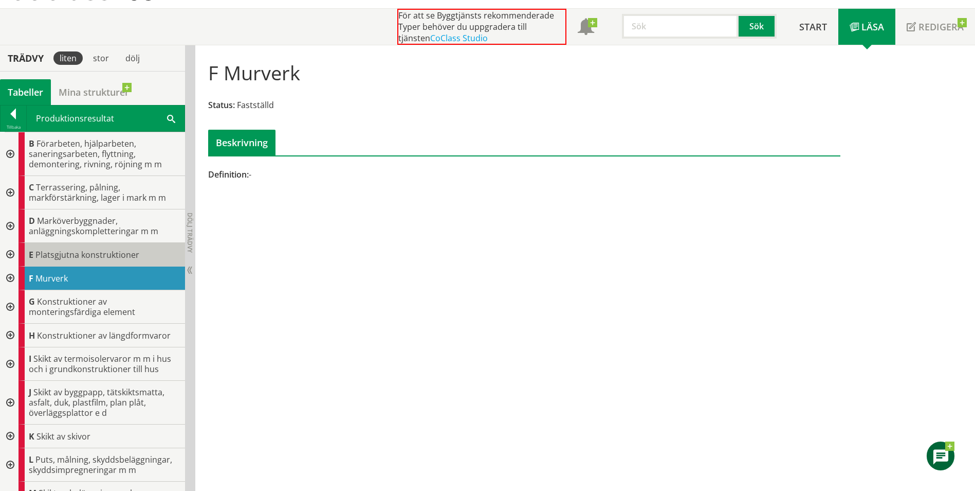
click at [104, 258] on span "Platsgjutna konstruktioner" at bounding box center [87, 254] width 104 height 11
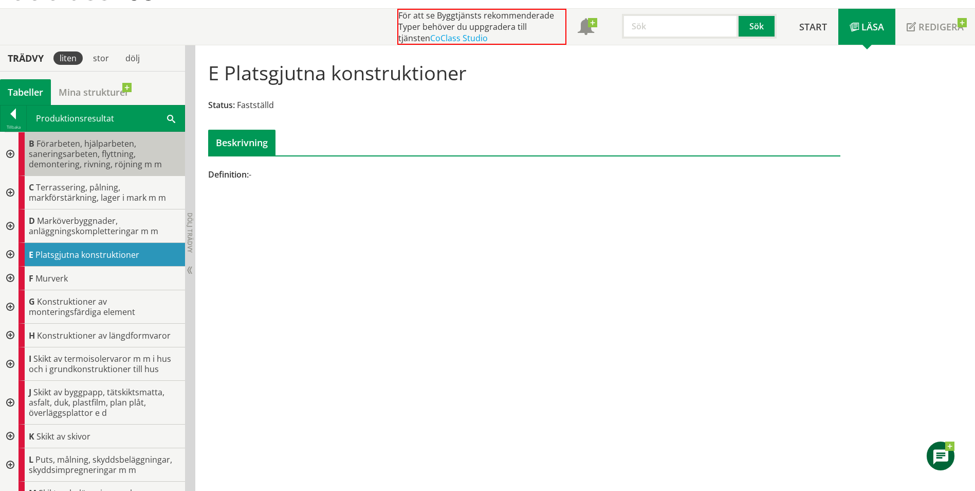
click at [81, 156] on span "Förarbeten, hjälparbeten, saneringsarbeten, flyttning, demontering, rivning, rö…" at bounding box center [95, 154] width 133 height 32
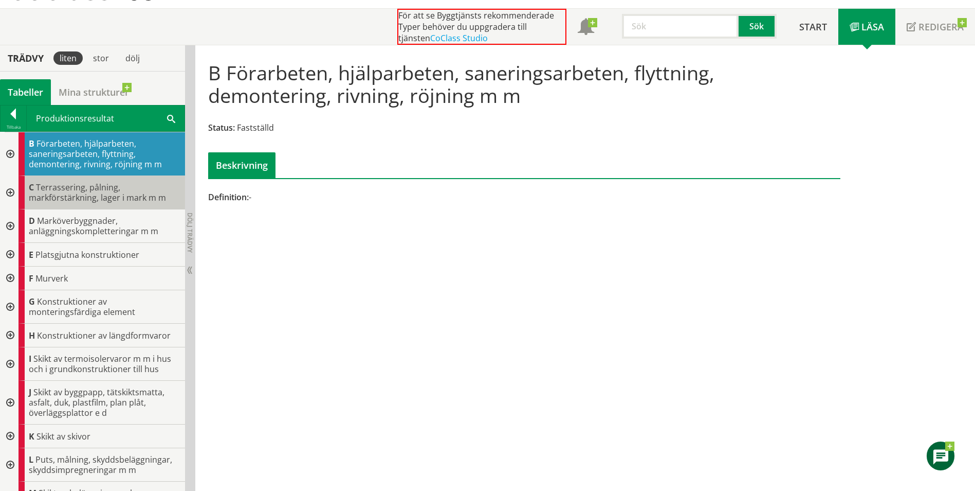
click at [83, 194] on span "Terrassering, pålning, markförstärkning, lager i mark m m" at bounding box center [97, 193] width 137 height 22
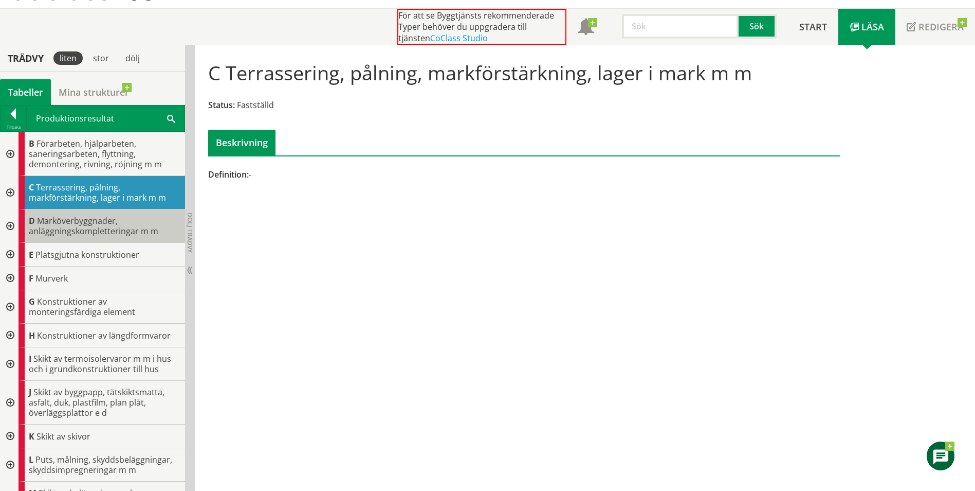
click at [99, 222] on span "Marköverbyggnader, anläggningskompletteringar m m" at bounding box center [94, 226] width 130 height 22
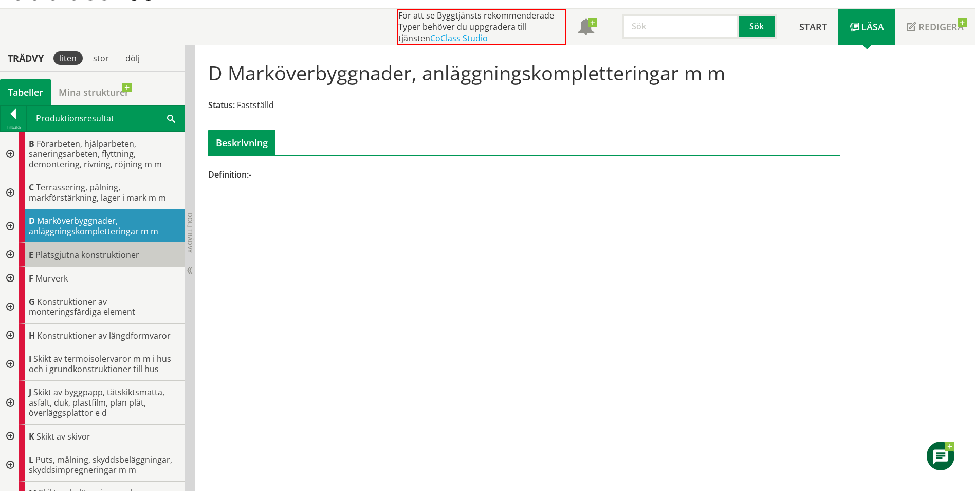
click at [103, 255] on span "Platsgjutna konstruktioner" at bounding box center [87, 254] width 104 height 11
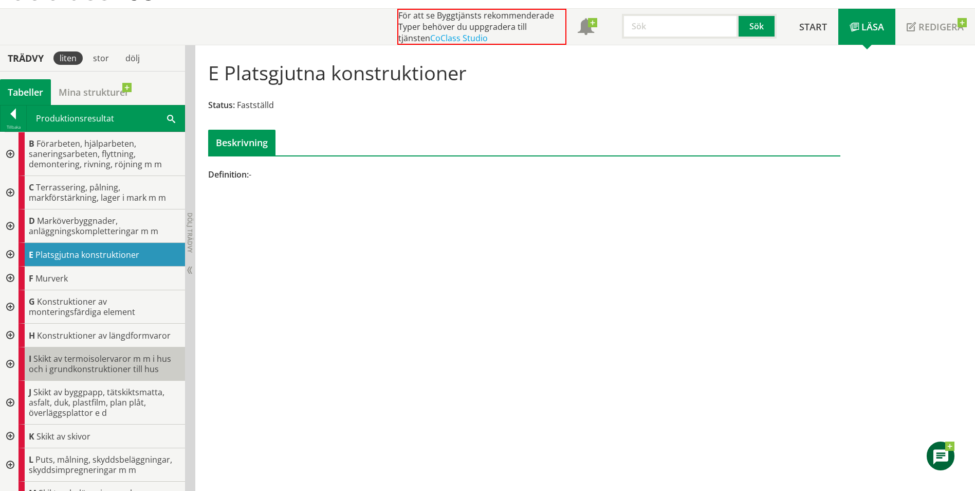
click at [87, 349] on div "I Skikt av termoisolervaror m m i hus och i grundkonstruktioner till hus" at bounding box center [102, 363] width 167 height 33
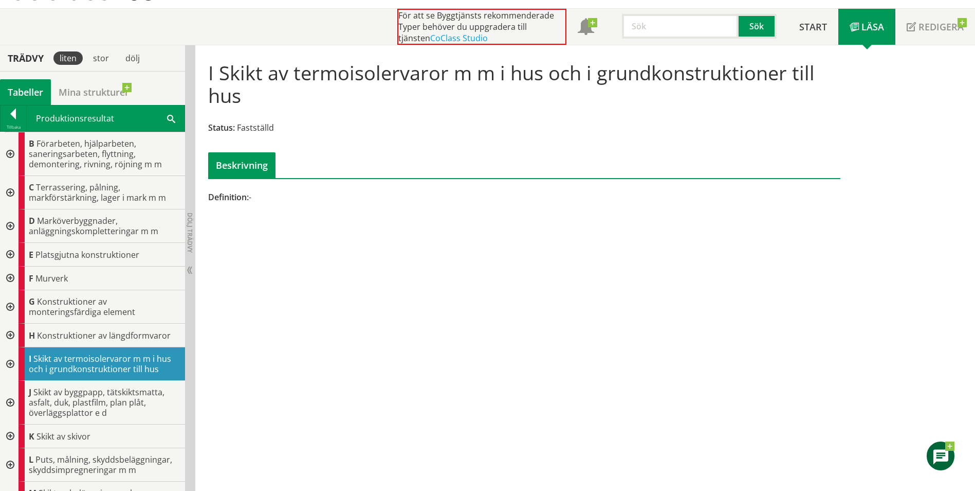
click at [226, 341] on div "I Skikt av termoisolervaror m m i hus och i grundkonstruktioner till hus Status…" at bounding box center [585, 267] width 780 height 445
click at [264, 320] on div "I Skikt av termoisolervaror m m i hus och i grundkonstruktioner till hus Status…" at bounding box center [585, 267] width 780 height 445
click at [270, 390] on div "I Skikt av termoisolervaror m m i hus och i grundkonstruktioner till hus Status…" at bounding box center [585, 267] width 780 height 445
click at [236, 381] on div "I Skikt av termoisolervaror m m i hus och i grundkonstruktioner till hus Status…" at bounding box center [585, 267] width 780 height 445
click at [242, 436] on div "I Skikt av termoisolervaror m m i hus och i grundkonstruktioner till hus Status…" at bounding box center [585, 267] width 780 height 445
